Goal: Task Accomplishment & Management: Use online tool/utility

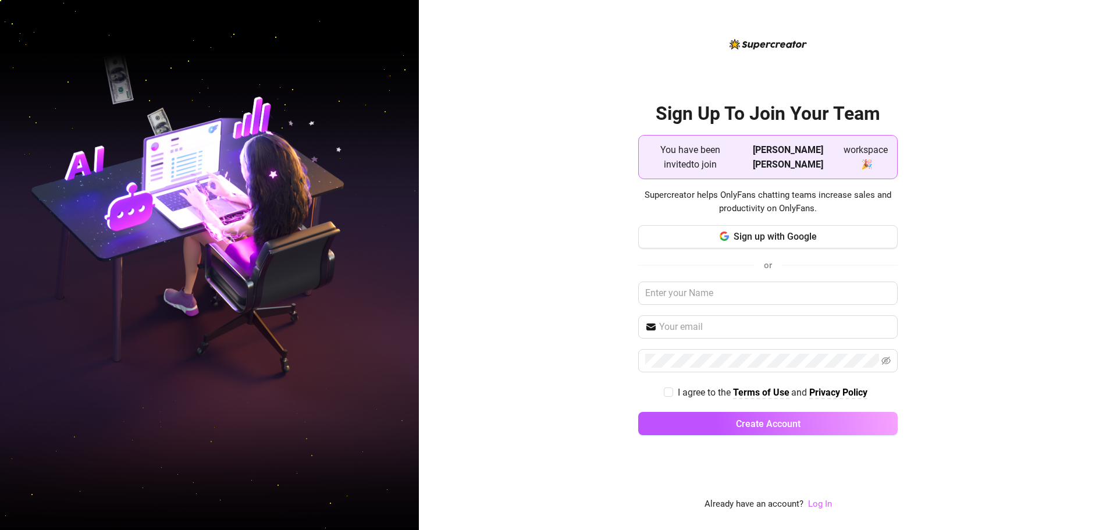
click at [825, 511] on div "Sign Up To Join Your Team You have been invited to join [PERSON_NAME] [PERSON_N…" at bounding box center [768, 265] width 698 height 530
click at [826, 504] on link "Log In" at bounding box center [820, 503] width 24 height 10
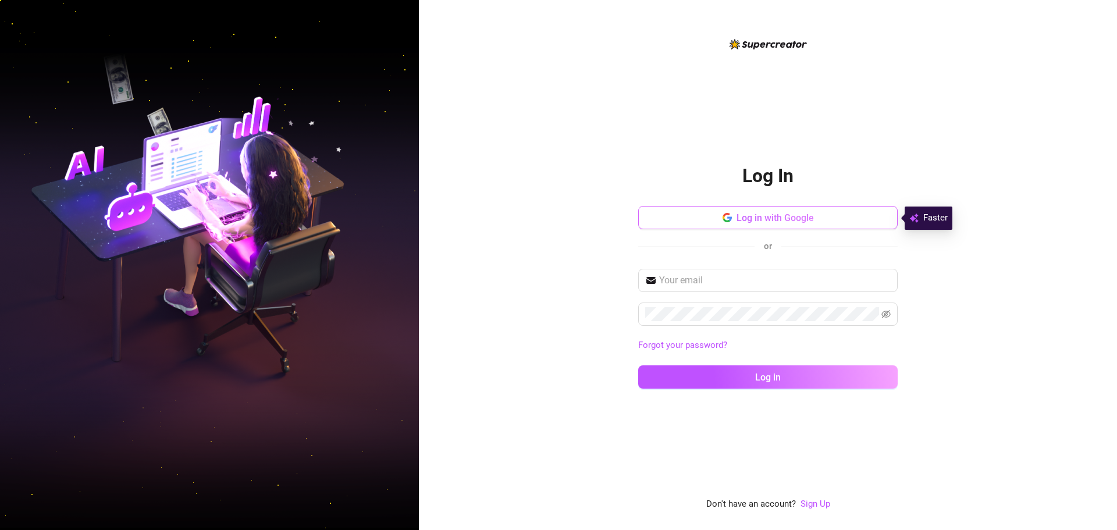
click at [738, 215] on span "Log in with Google" at bounding box center [774, 217] width 77 height 11
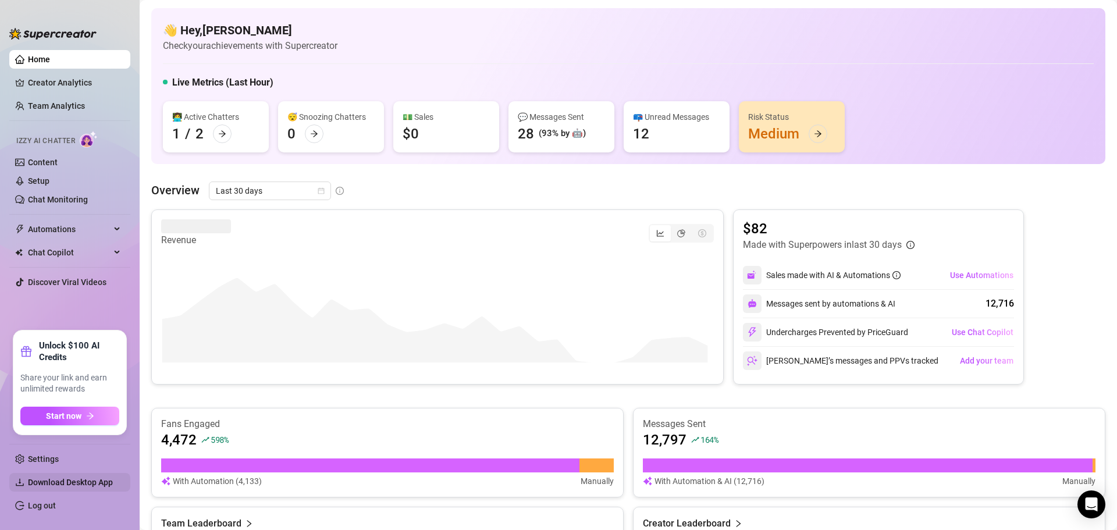
click at [67, 483] on span "Download Desktop App" at bounding box center [70, 481] width 85 height 9
